Goal: Transaction & Acquisition: Purchase product/service

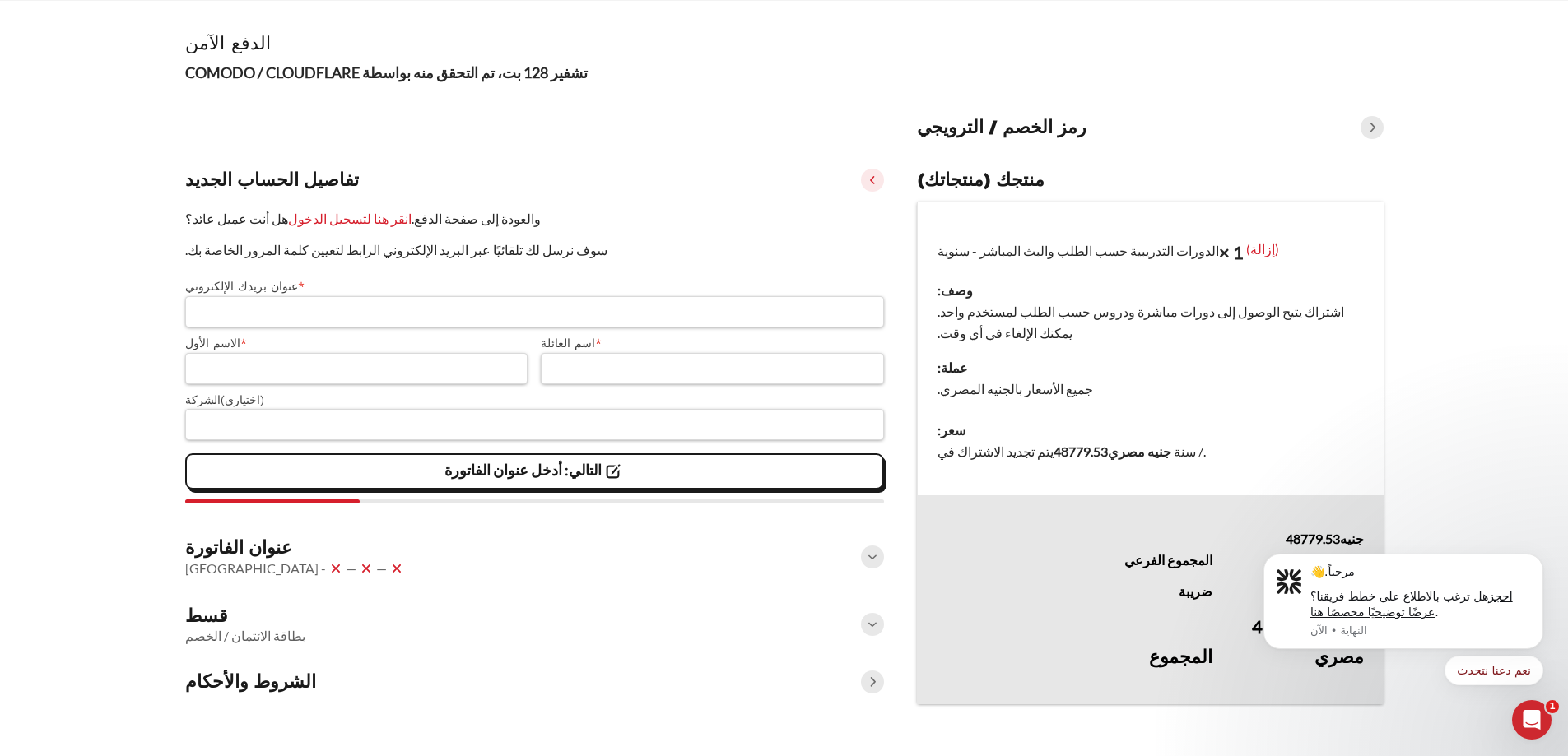
scroll to position [103, 0]
click at [1534, 558] on icon "رفض الإشعار" at bounding box center [1538, 559] width 9 height 9
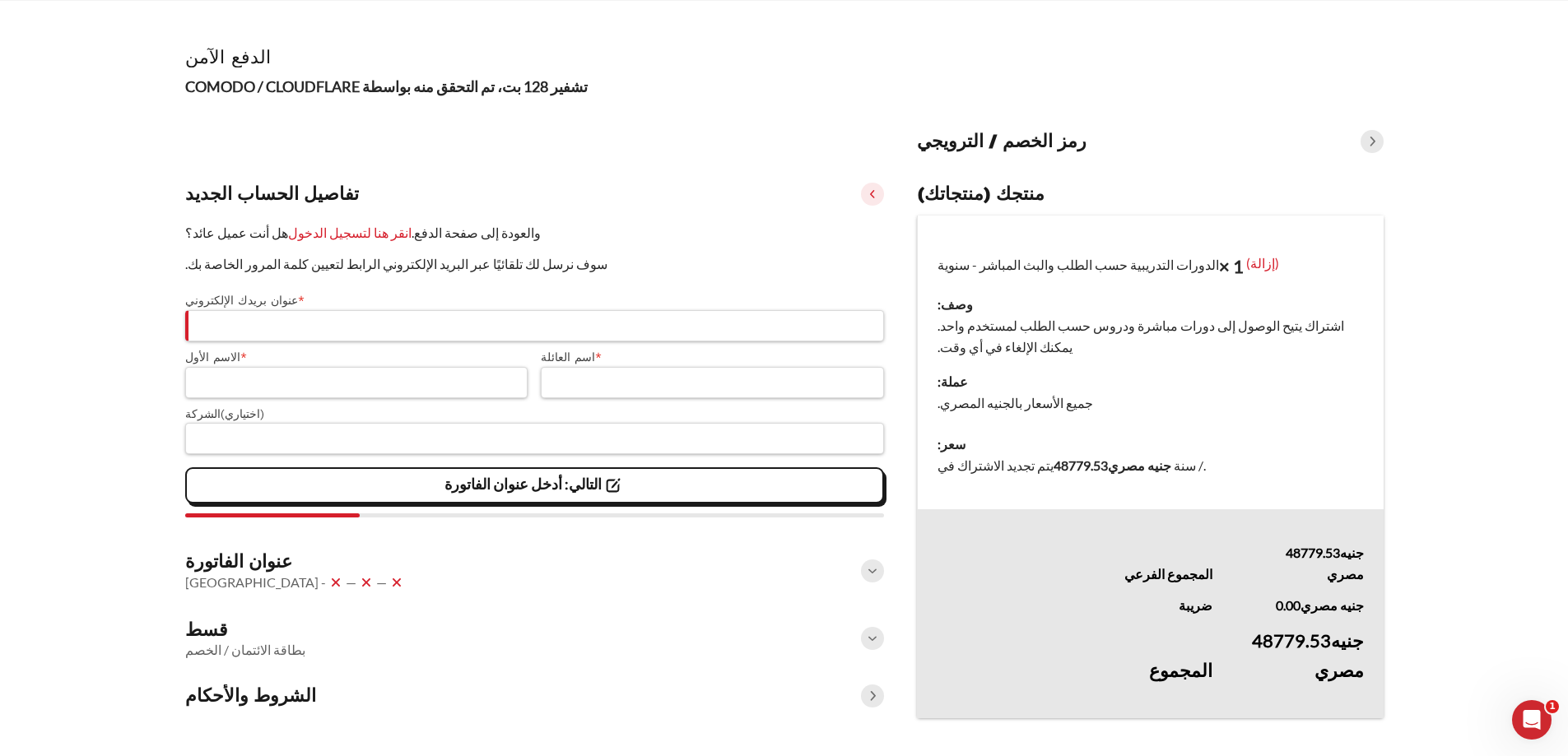
scroll to position [14, 0]
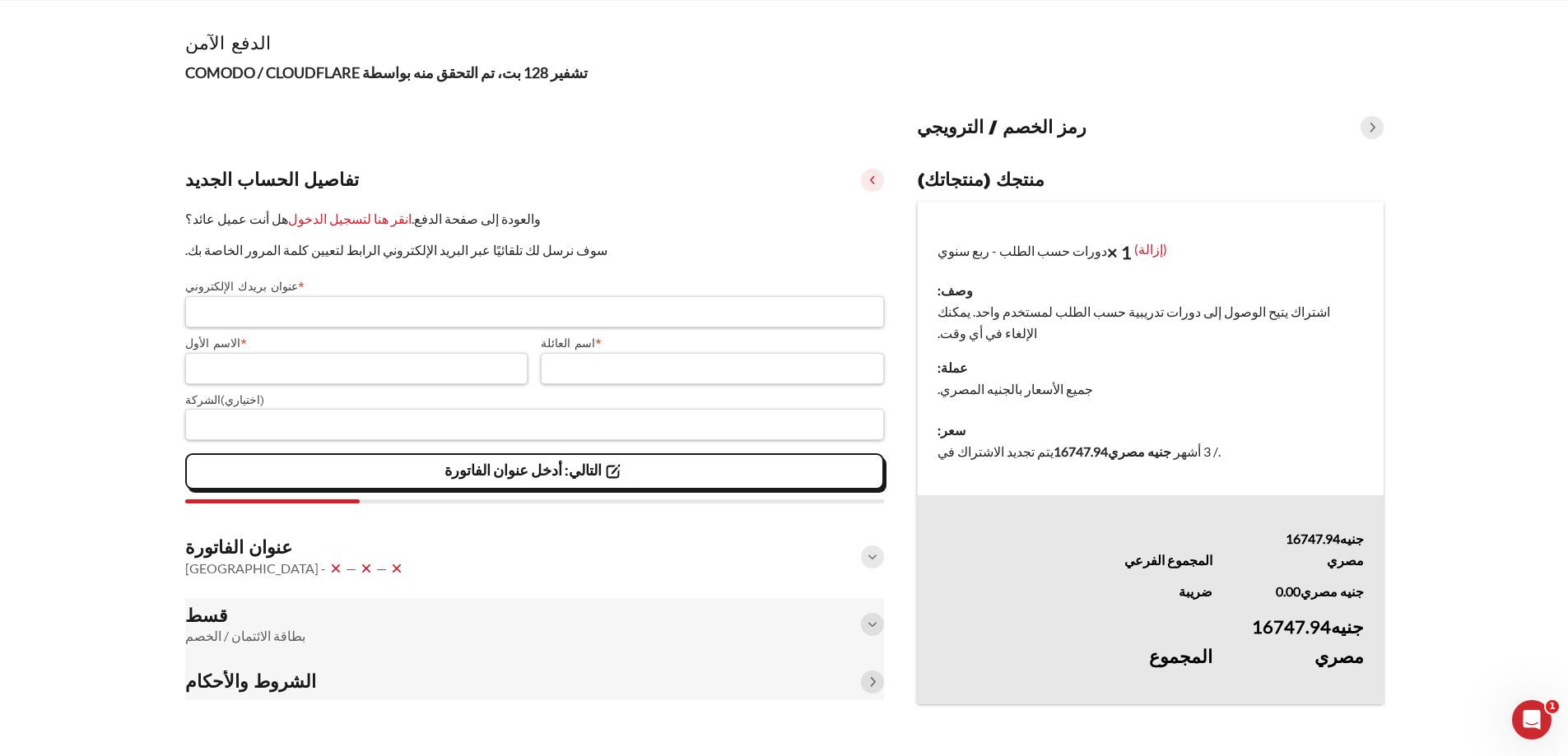
scroll to position [103, 0]
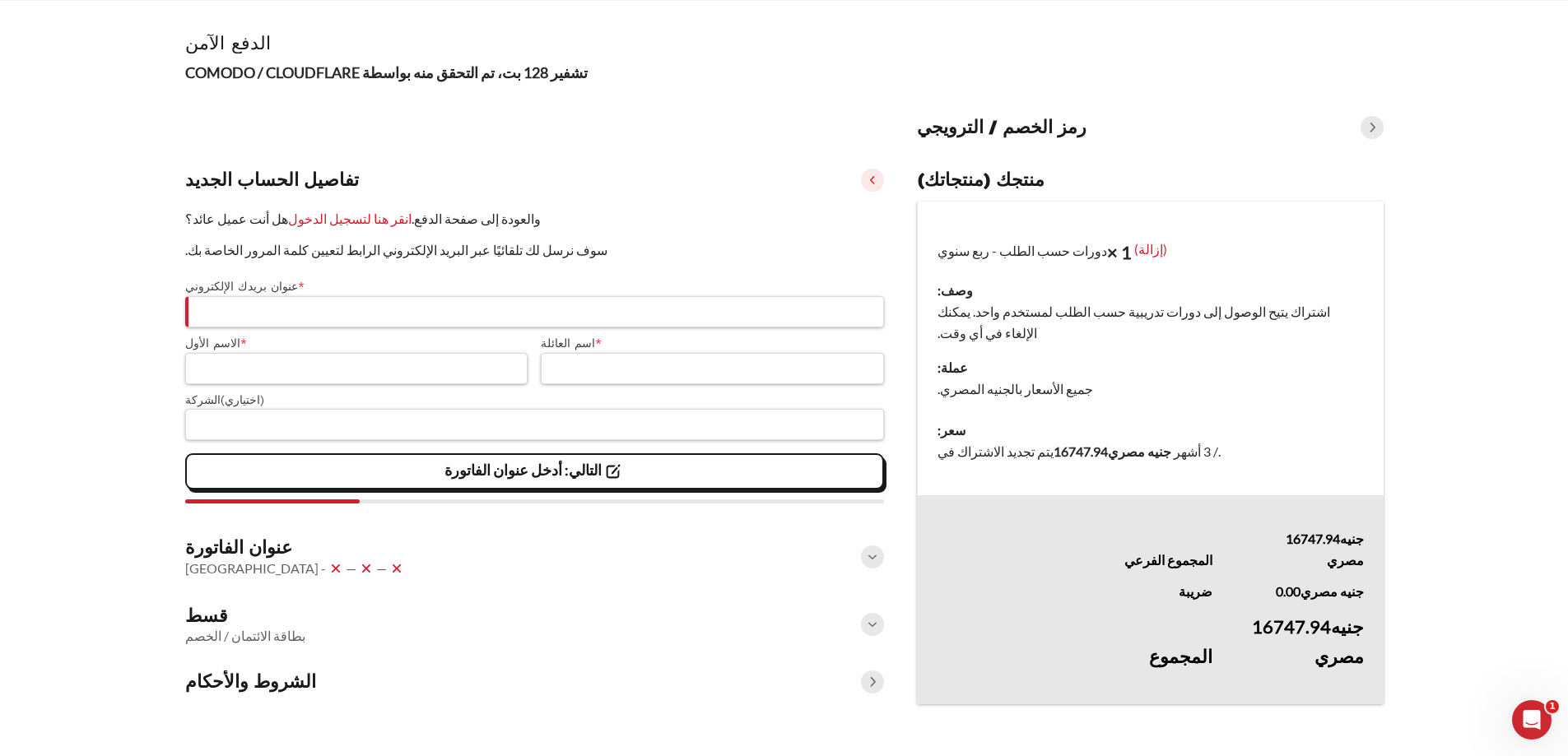
drag, startPoint x: 1058, startPoint y: 412, endPoint x: 1114, endPoint y: 413, distance: 56.0
click at [1109, 444] on font "16747.94" at bounding box center [1080, 451] width 54 height 15
copy font "16747.94"
click at [495, 162] on div "تفاصيل الحساب الجديد" at bounding box center [534, 180] width 699 height 36
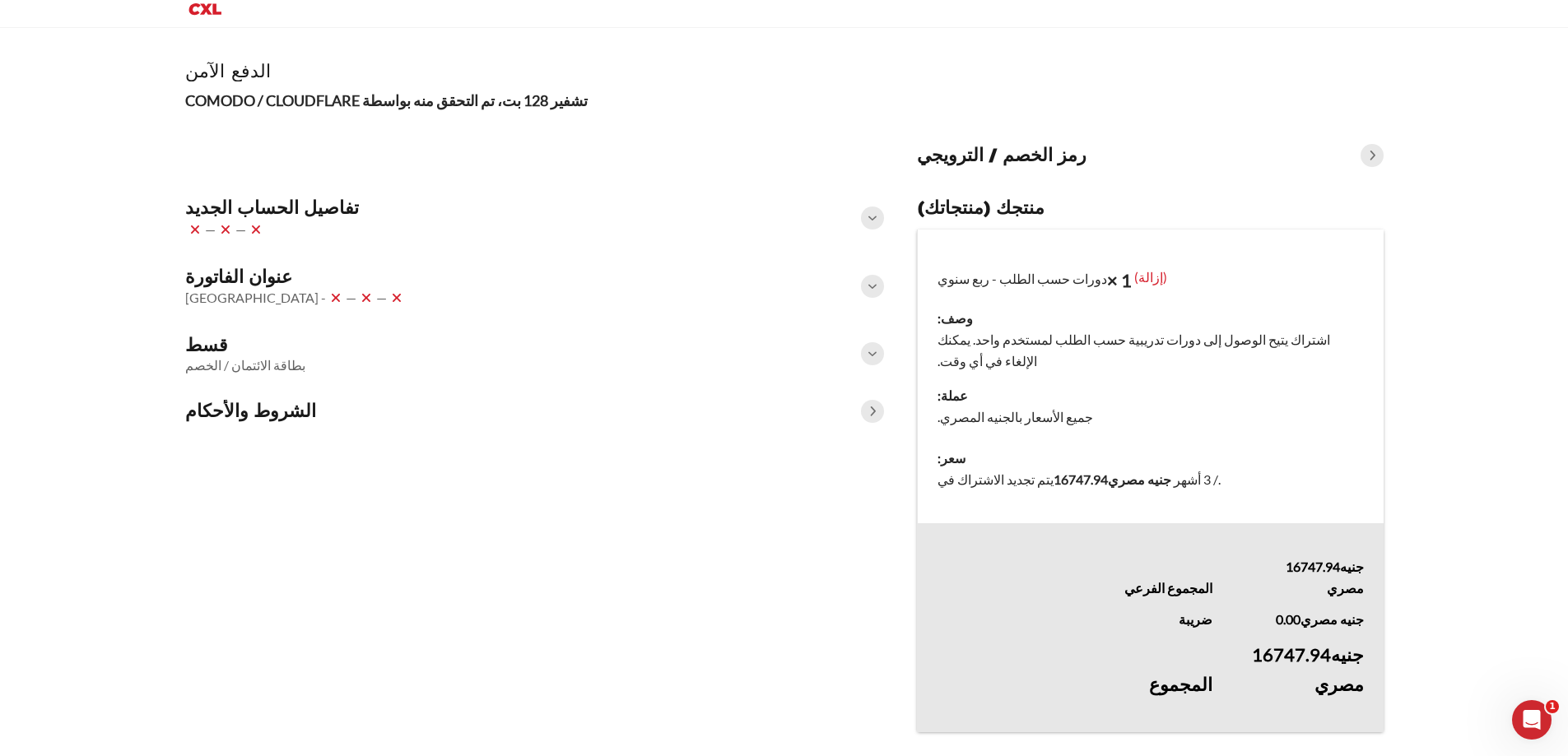
scroll to position [0, 0]
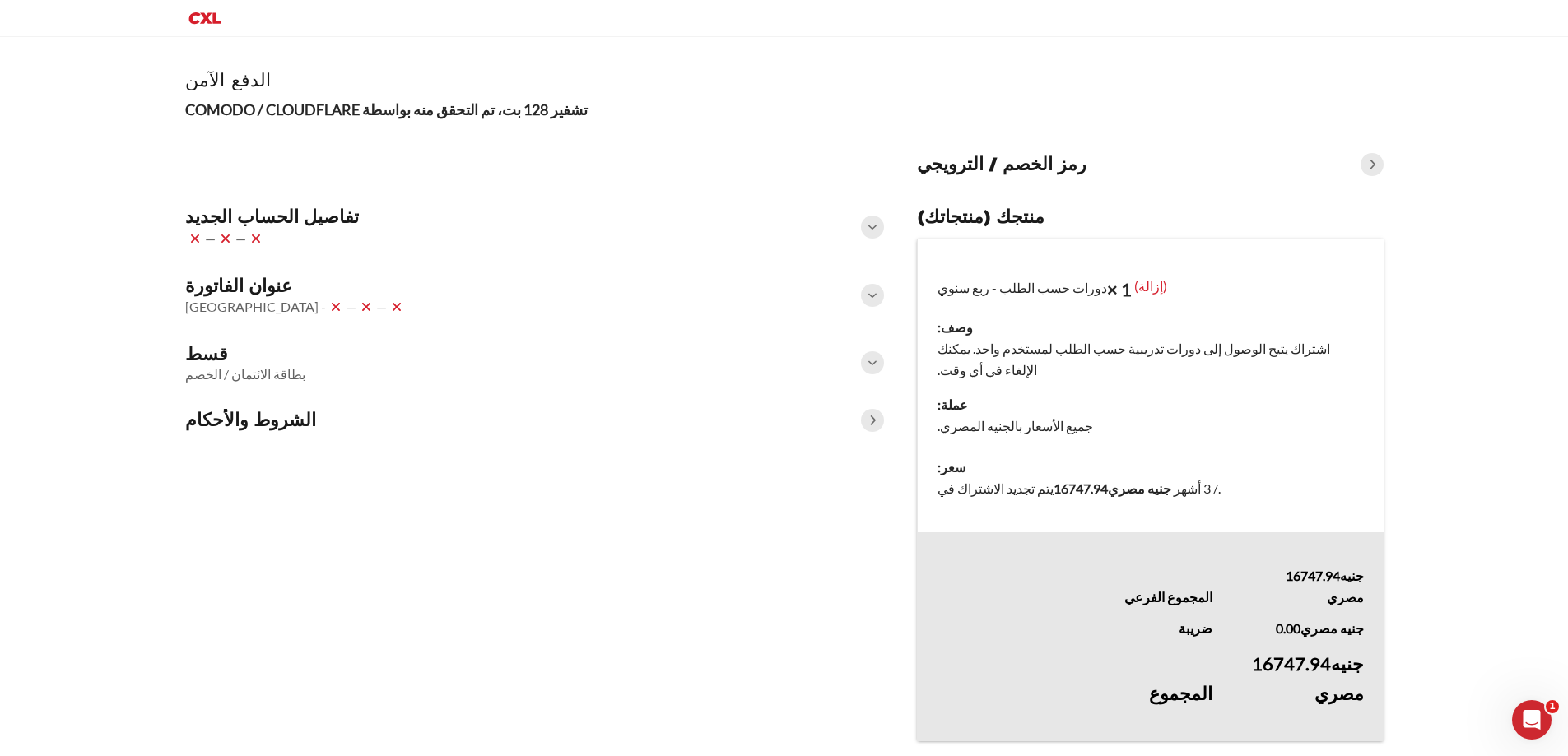
click at [322, 371] on div "قسط بطاقة الائتمان / الخصم" at bounding box center [534, 363] width 699 height 52
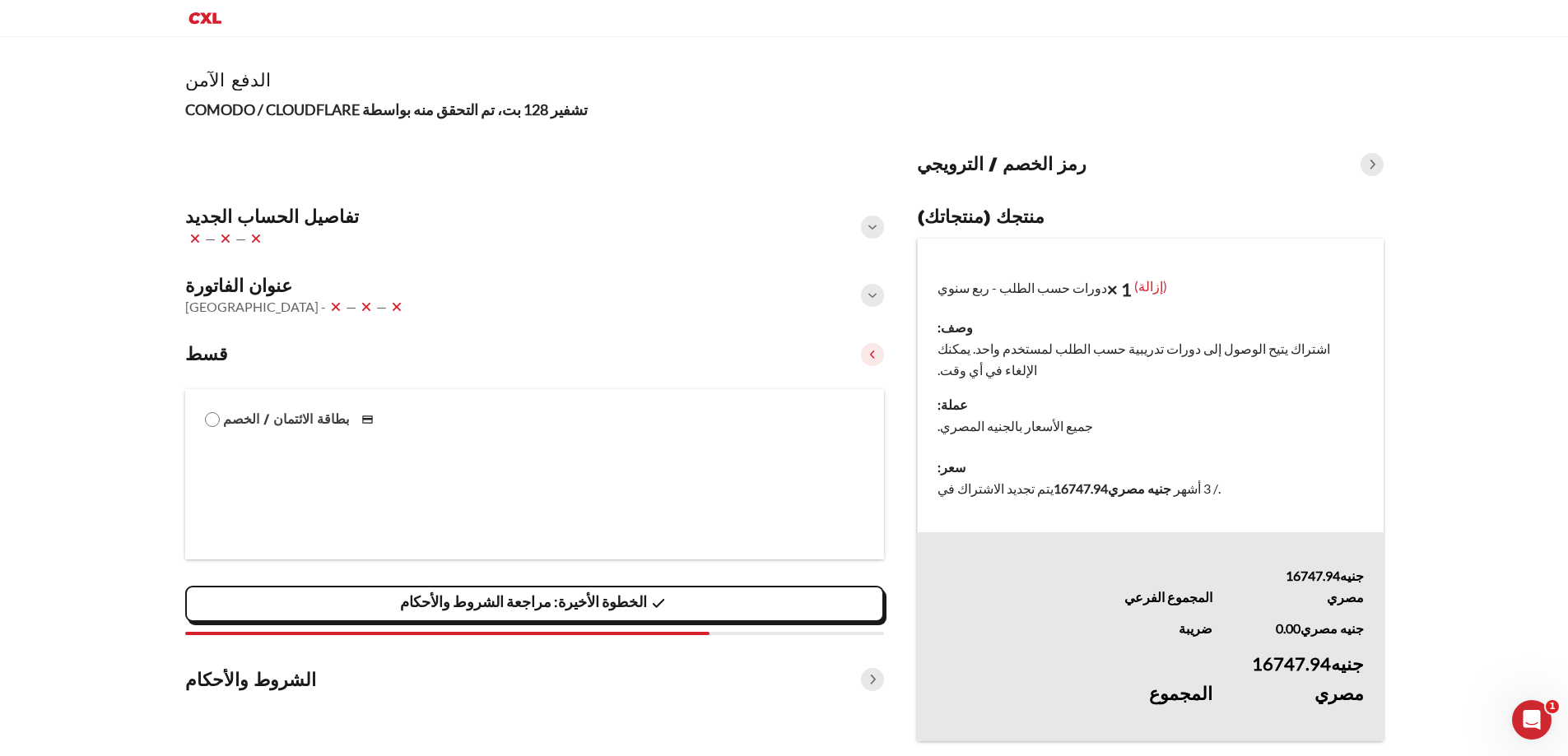
click at [362, 354] on div "قسط بطاقة الائتمان / الخصم" at bounding box center [534, 354] width 699 height 36
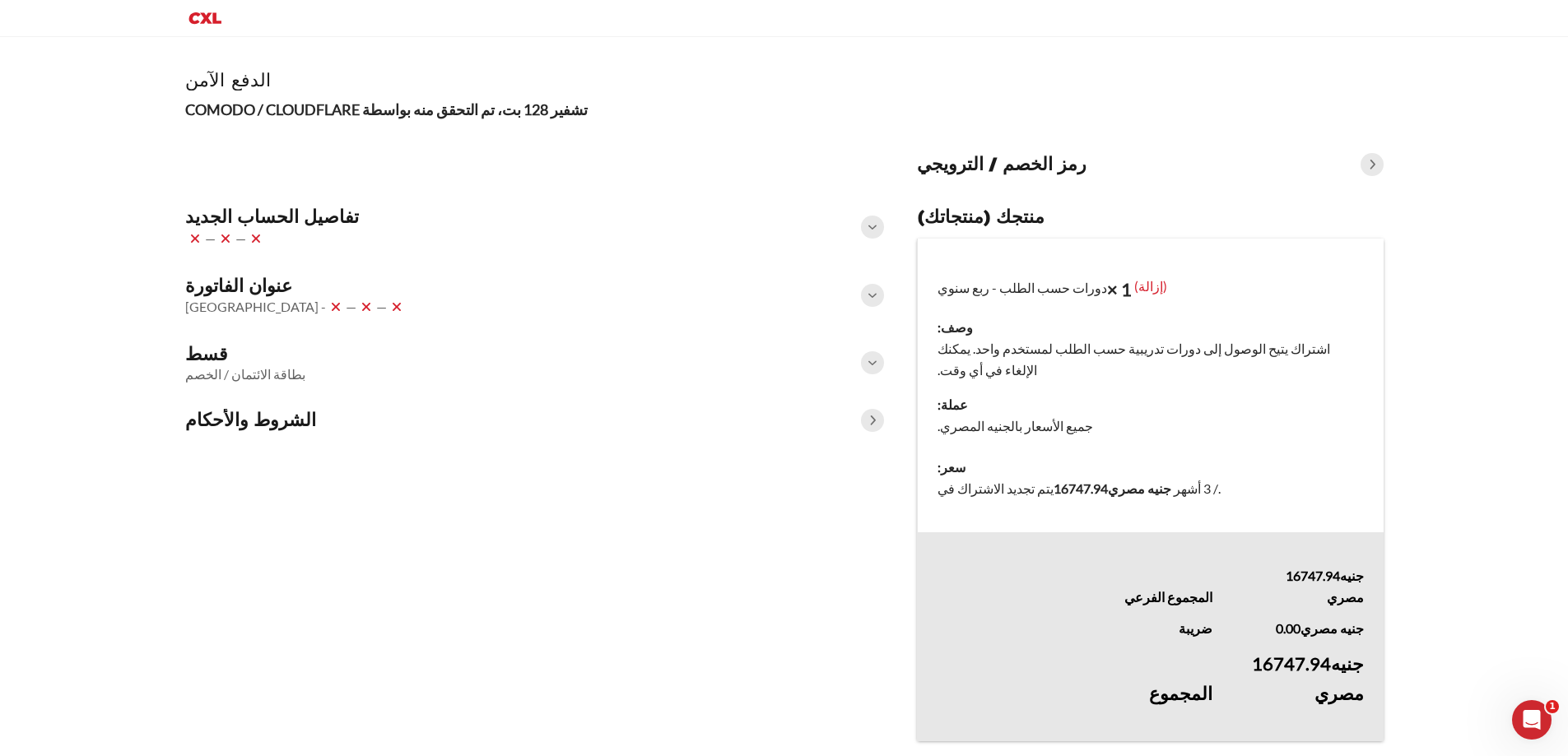
click at [362, 354] on div "قسط بطاقة الائتمان / الخصم" at bounding box center [534, 363] width 699 height 52
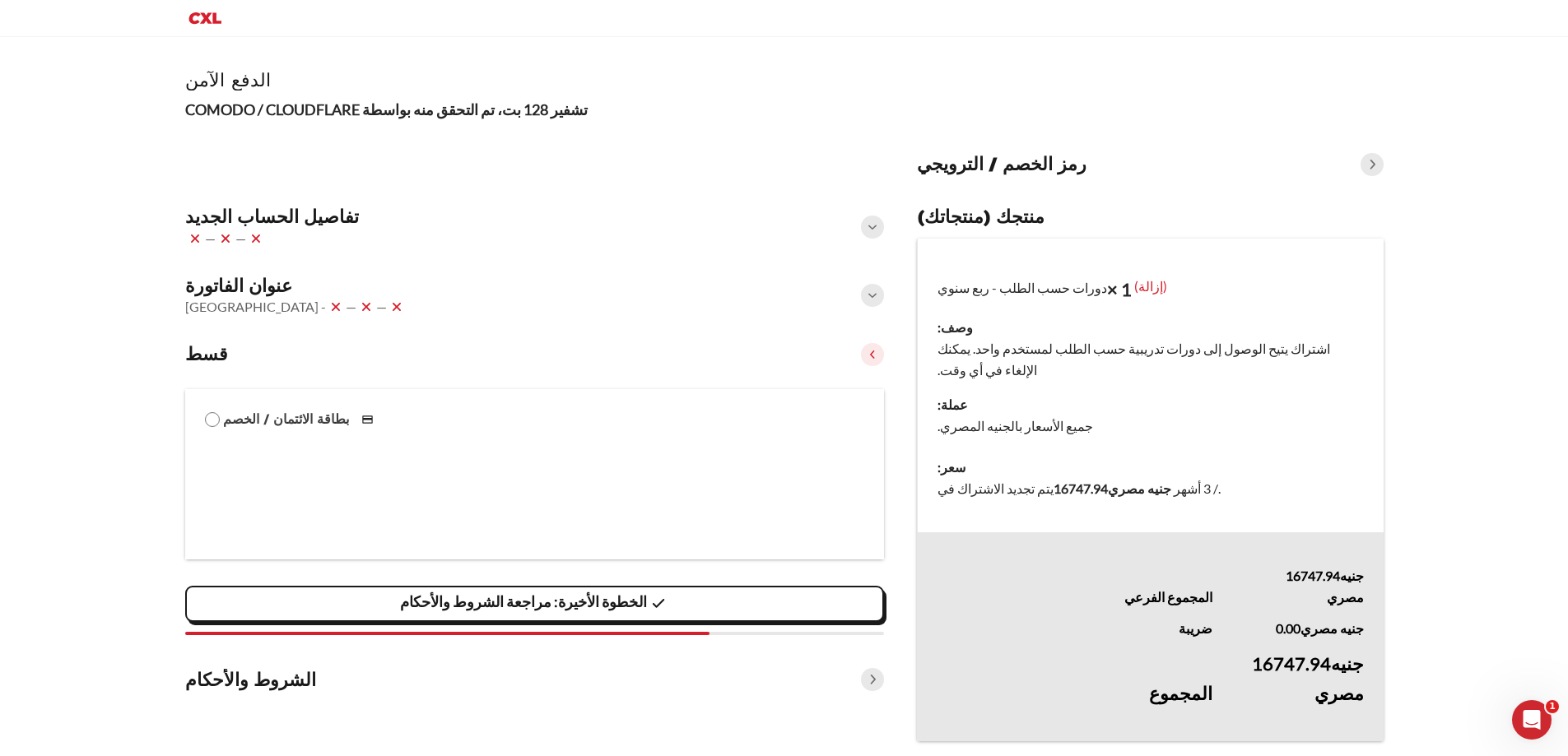
click at [386, 291] on div "عنوان الفاتورة مصر - — —" at bounding box center [534, 296] width 699 height 56
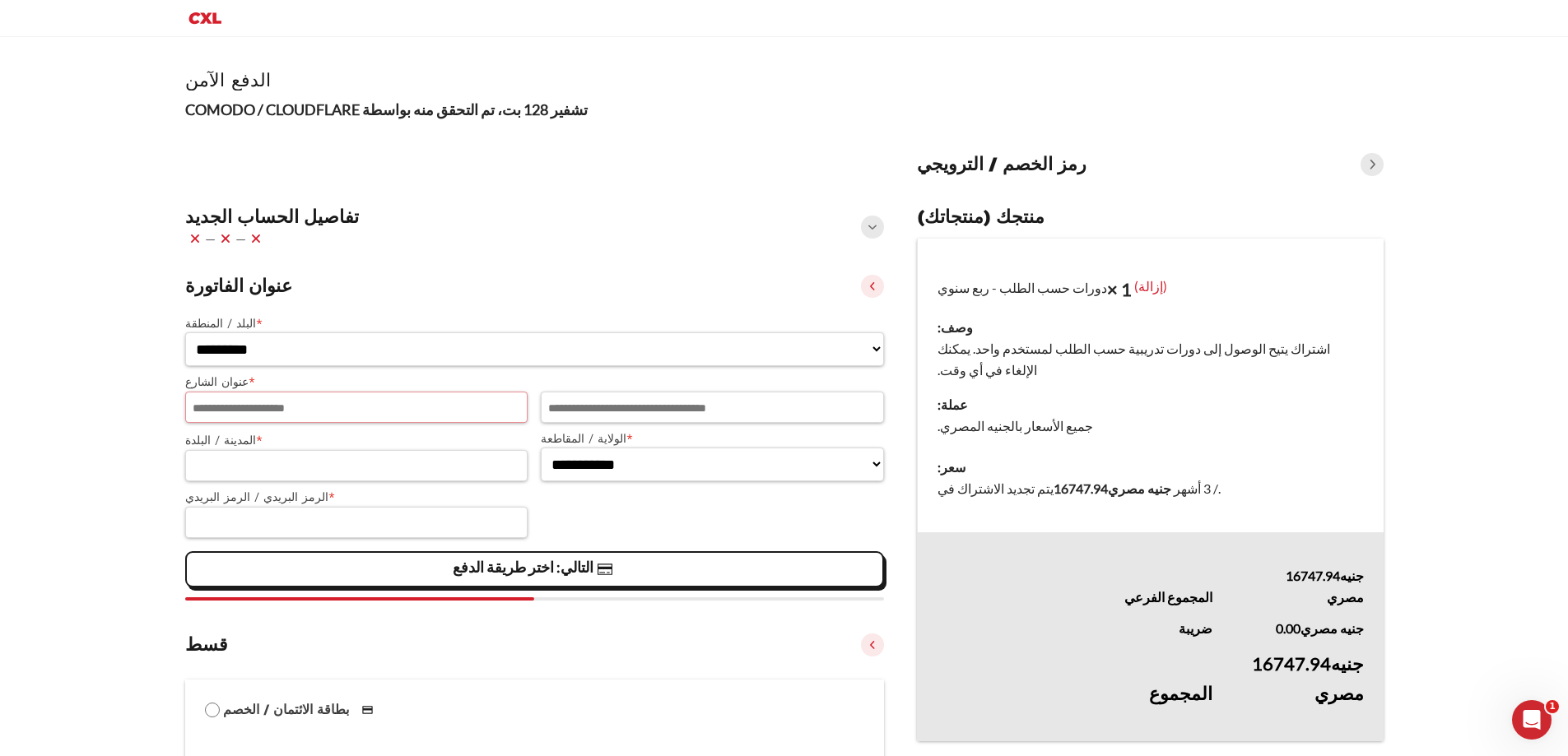
click at [324, 405] on input "عنوان الشارع *" at bounding box center [356, 407] width 343 height 31
type input "**********"
click at [605, 418] on input "شقة، جناح، وحدة، وما إلى ذلك (اختياري)" at bounding box center [712, 407] width 343 height 31
click at [583, 456] on select "**********" at bounding box center [712, 464] width 343 height 34
select select "****"
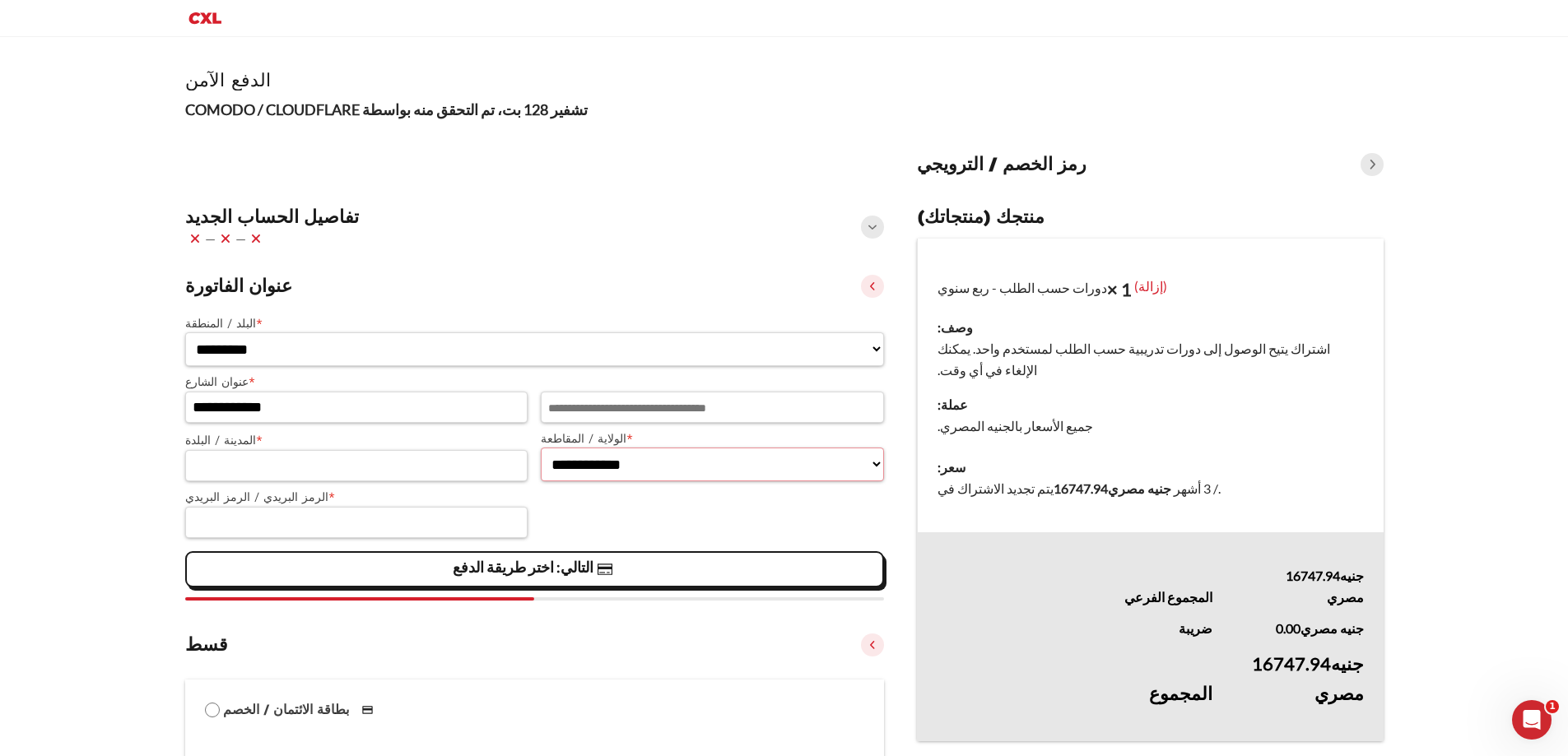
click at [541, 449] on select "**********" at bounding box center [712, 464] width 343 height 34
click at [373, 464] on input "المدينة / البلدة *" at bounding box center [356, 466] width 343 height 31
type input "********"
click at [247, 240] on icon at bounding box center [255, 239] width 19 height 19
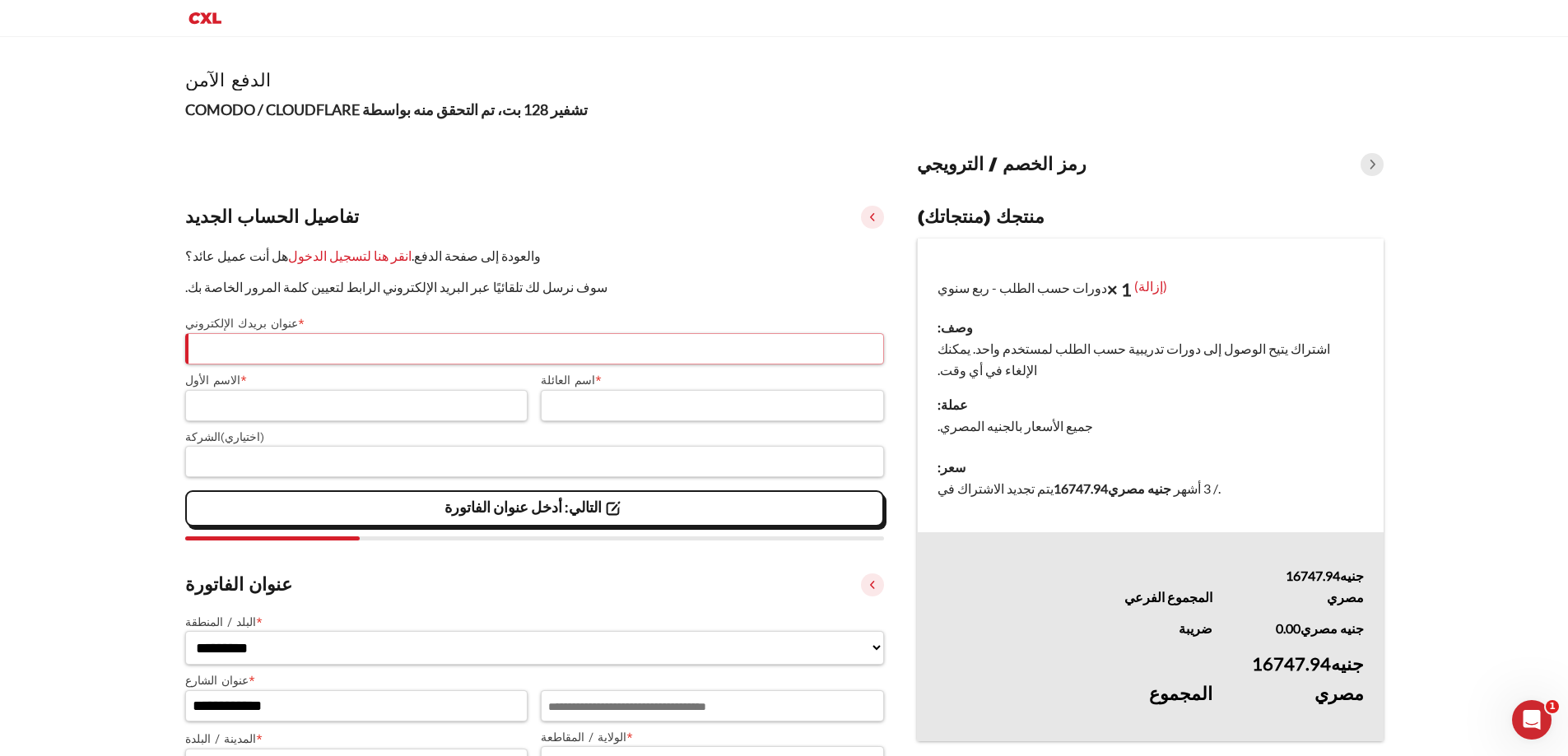
click at [317, 342] on input "عنوان بريدك الإلكتروني *" at bounding box center [534, 349] width 699 height 31
click at [459, 409] on input "الاسم الأول *" at bounding box center [356, 405] width 343 height 31
click at [630, 412] on input "اسم العائلة *" at bounding box center [712, 405] width 343 height 31
click at [459, 472] on input "الشركة (اختياري)" at bounding box center [534, 461] width 699 height 31
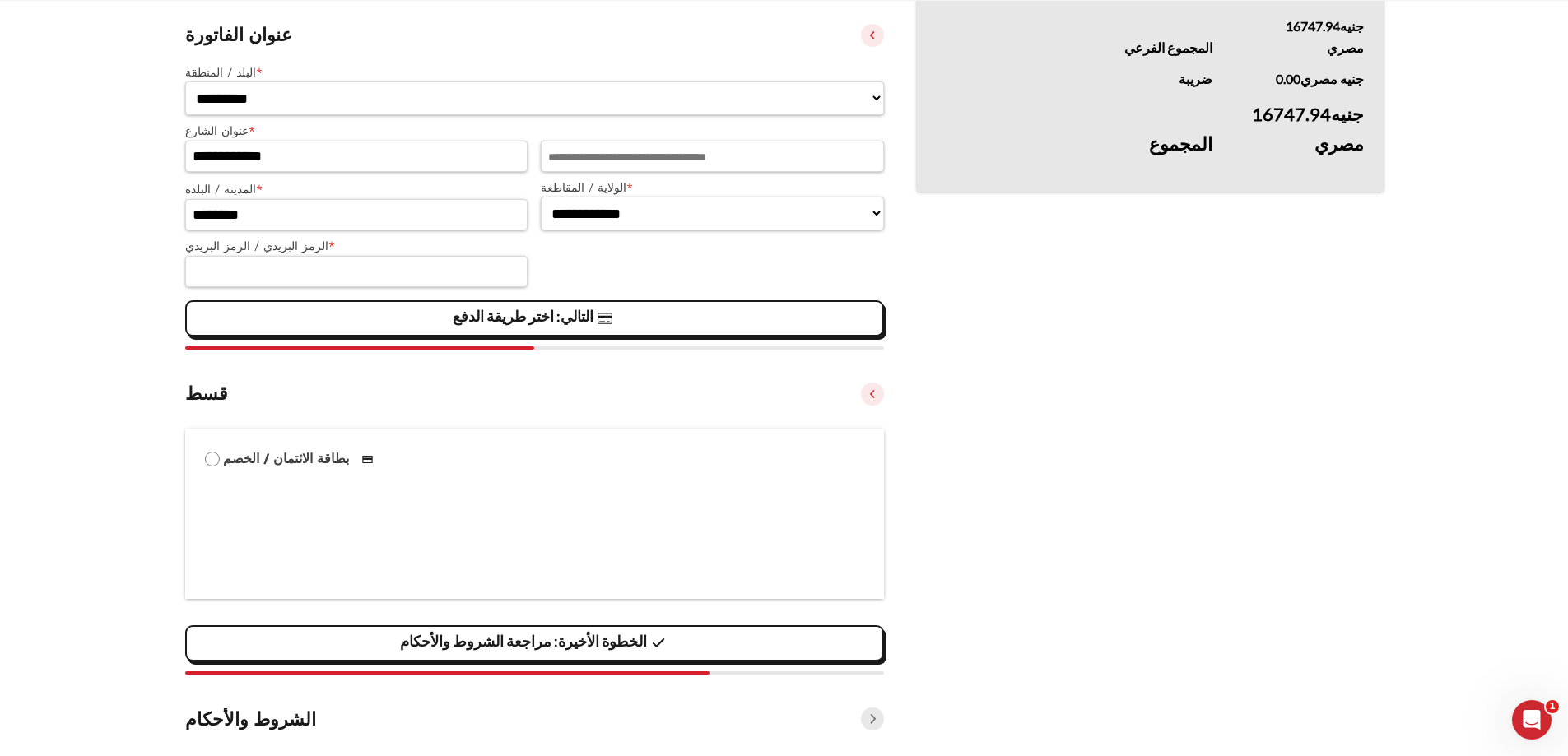
scroll to position [576, 0]
click at [362, 276] on input "الرمز البريدي / الرمز البريدي *" at bounding box center [356, 271] width 343 height 31
type input "*****"
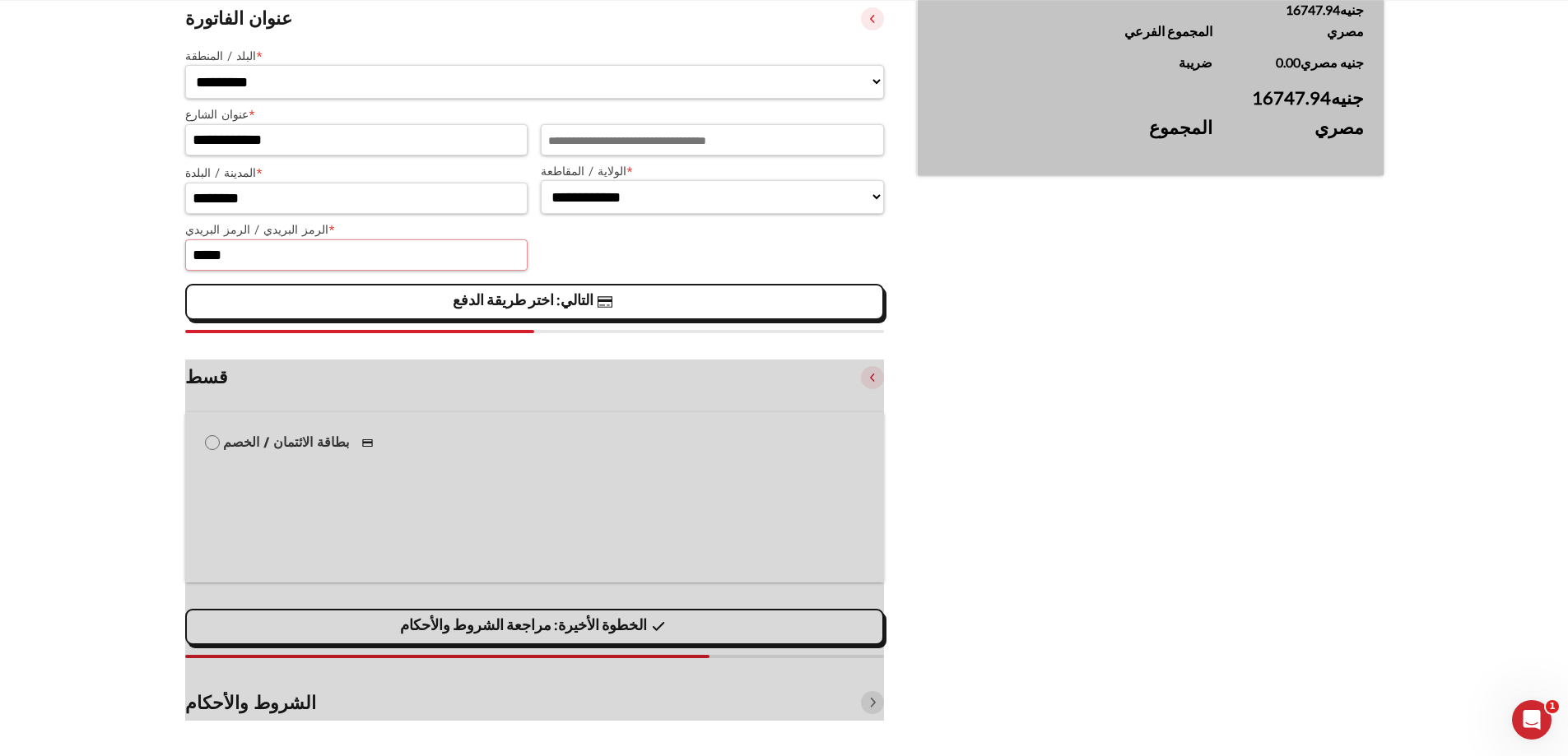
scroll to position [596, 0]
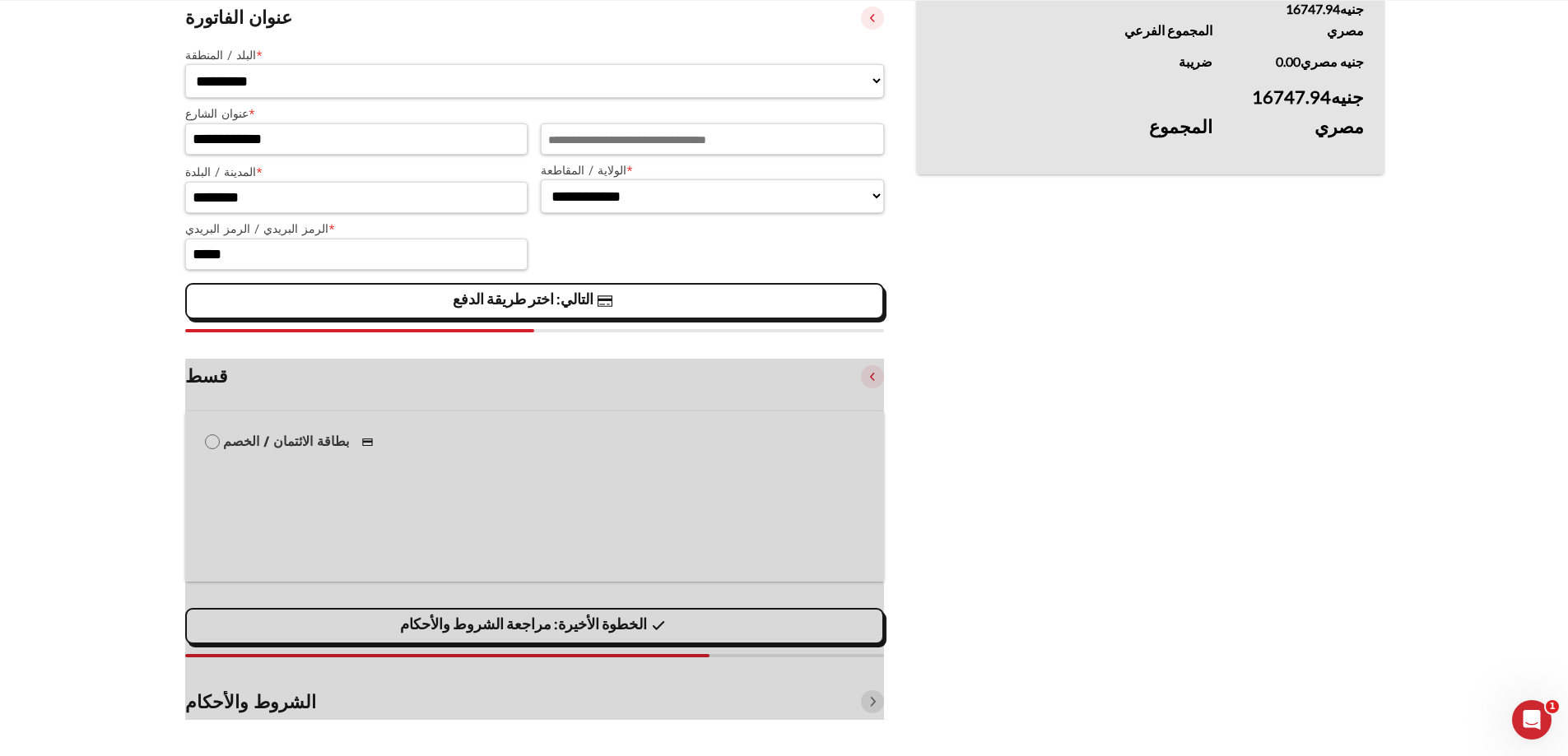
click at [414, 431] on div at bounding box center [534, 539] width 699 height 362
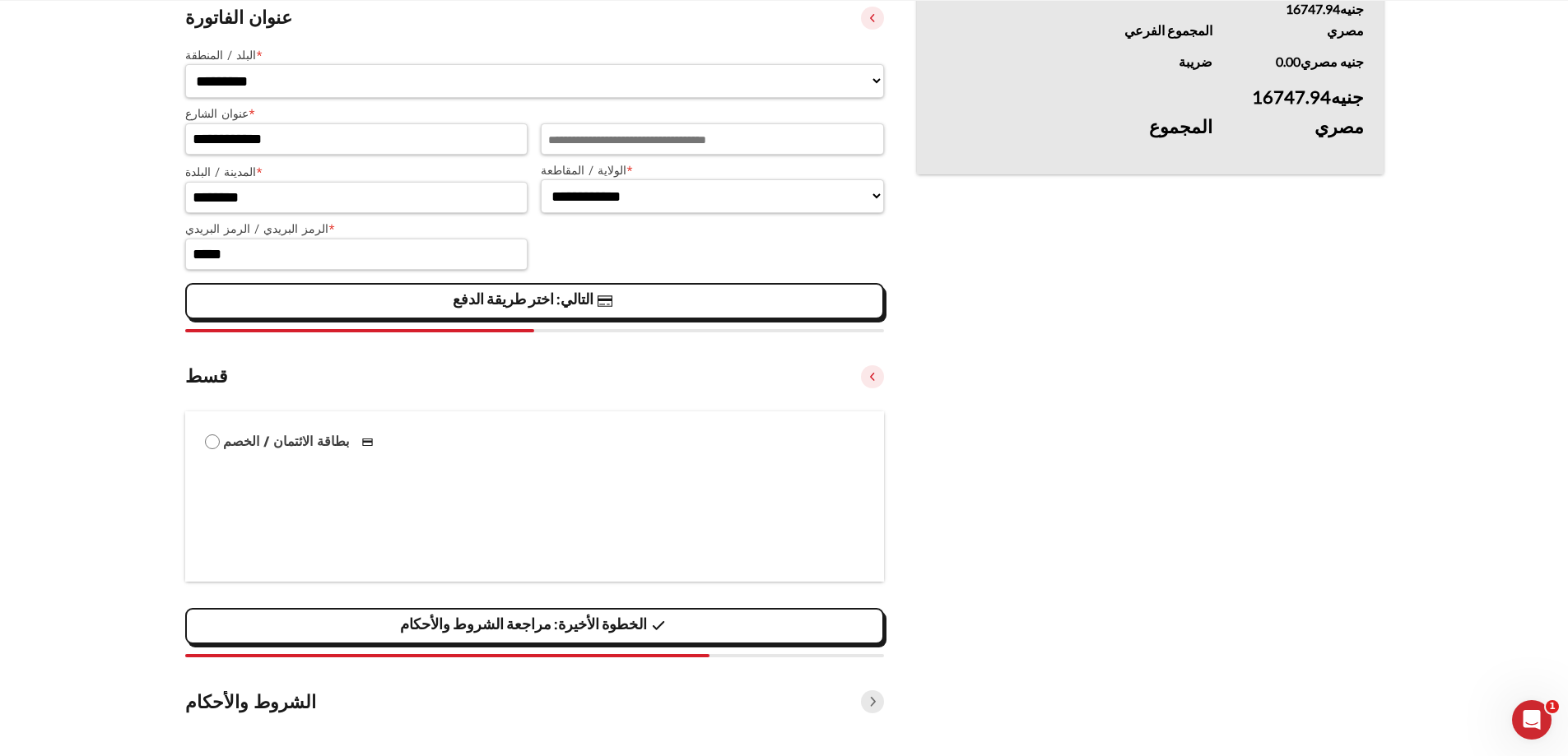
scroll to position [268, 0]
